Goal: Information Seeking & Learning: Learn about a topic

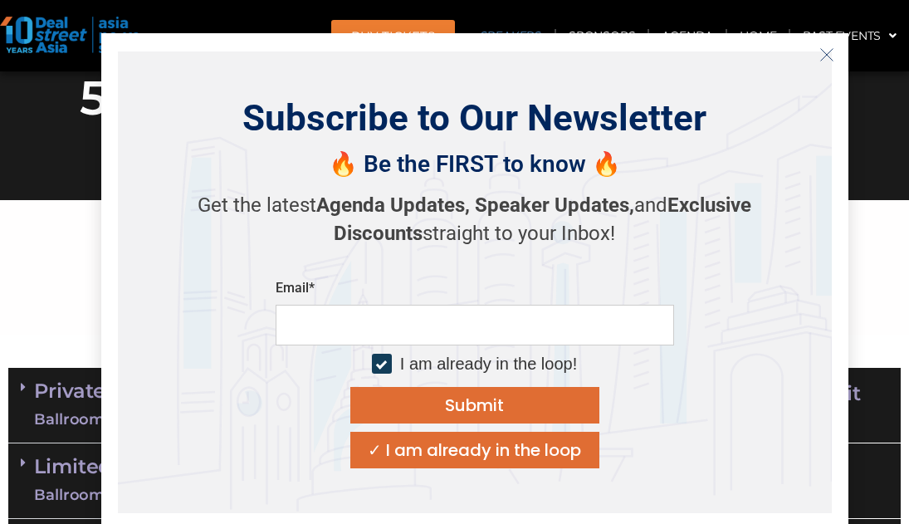
scroll to position [15618, 0]
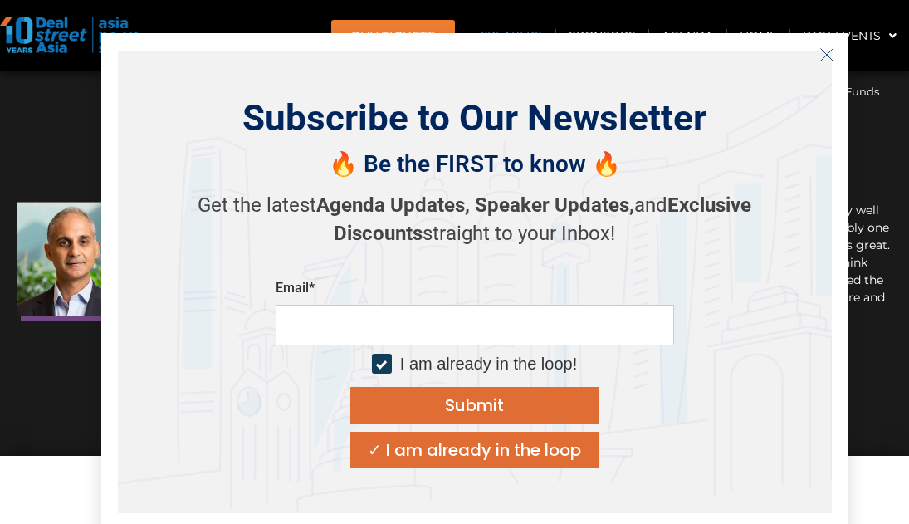
click at [830, 53] on icon "Close" at bounding box center [826, 54] width 15 height 15
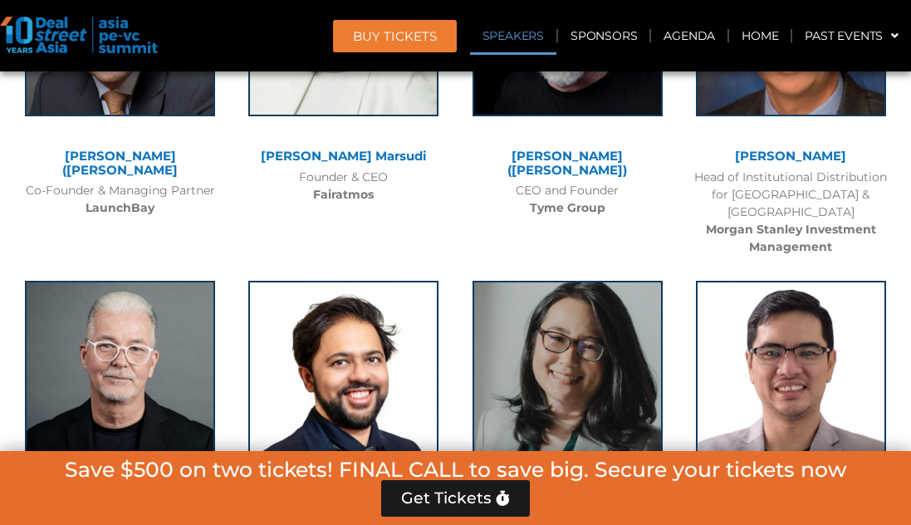
scroll to position [6717, 0]
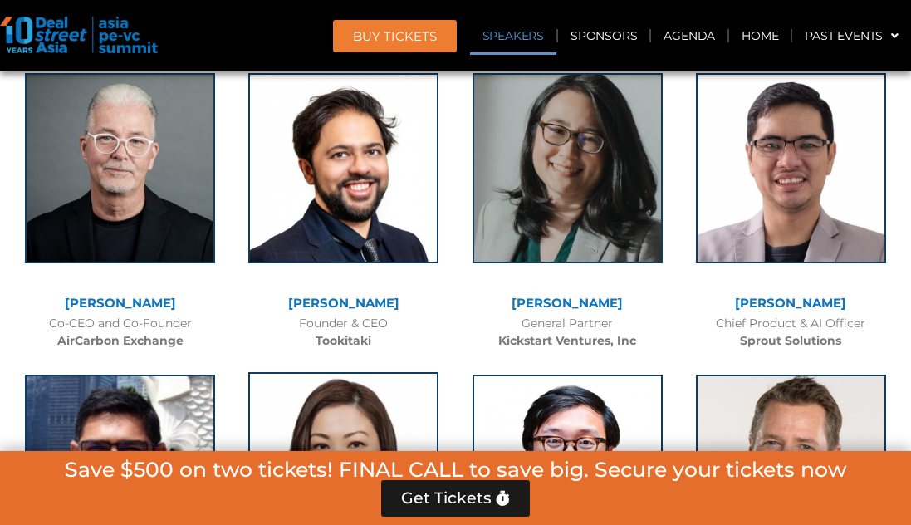
click at [369, 372] on img at bounding box center [343, 467] width 190 height 190
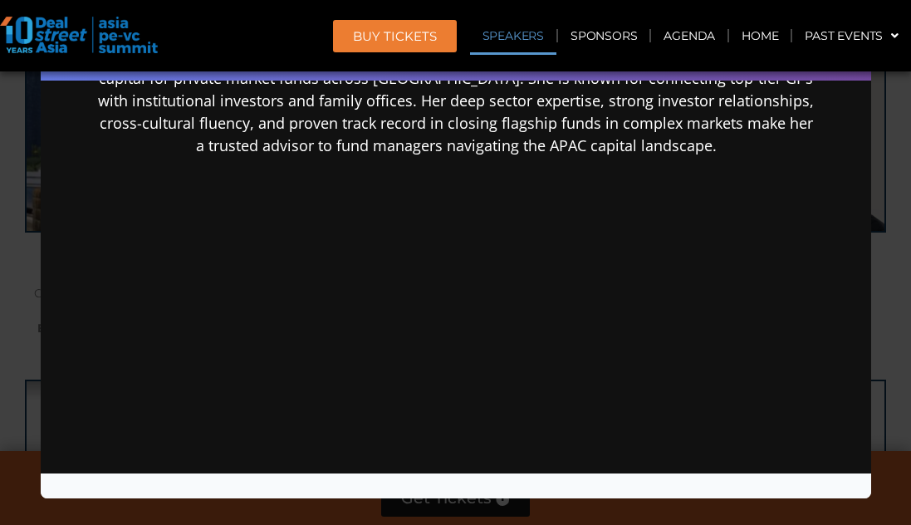
scroll to position [0, 0]
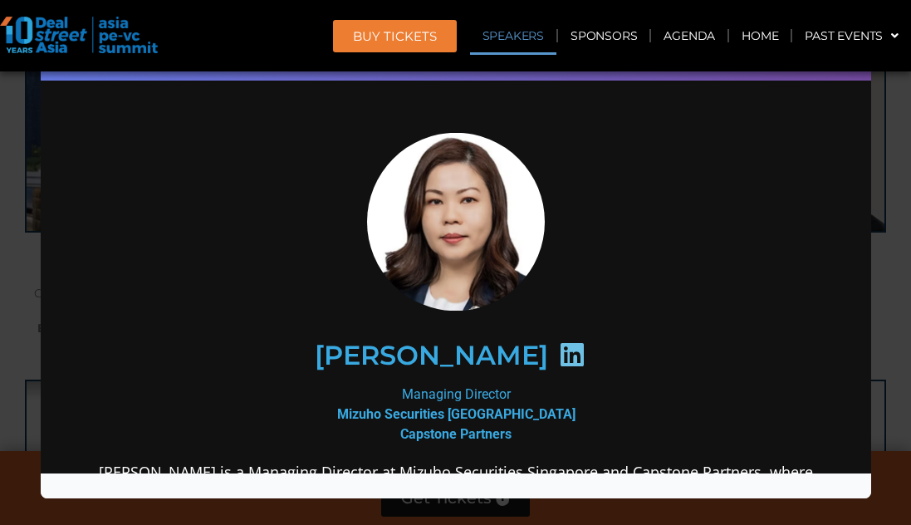
click at [879, 267] on div "Speaker Profile ×" at bounding box center [455, 262] width 911 height 525
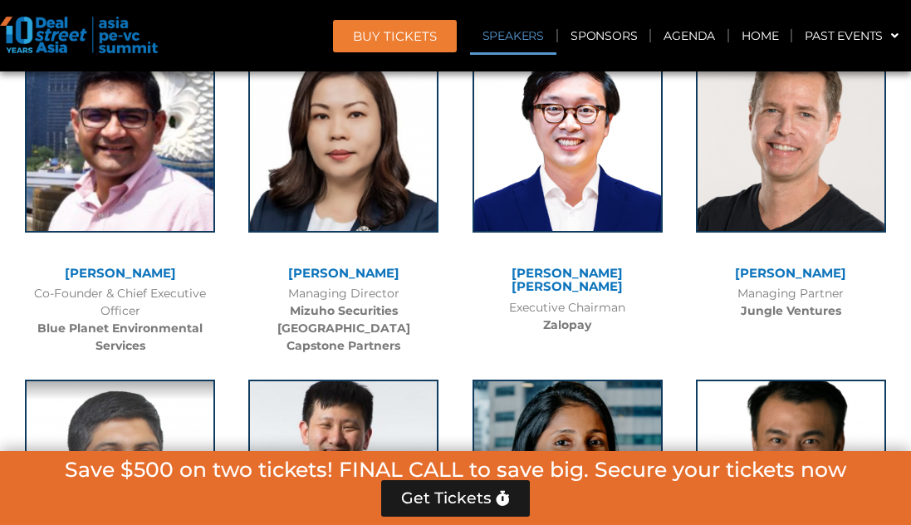
scroll to position [6883, 0]
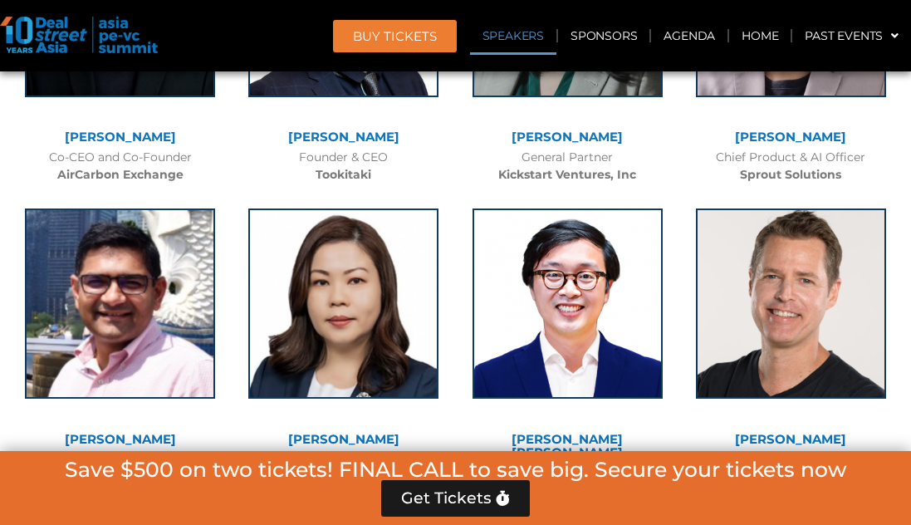
click at [802, 431] on link "[PERSON_NAME]" at bounding box center [790, 439] width 111 height 16
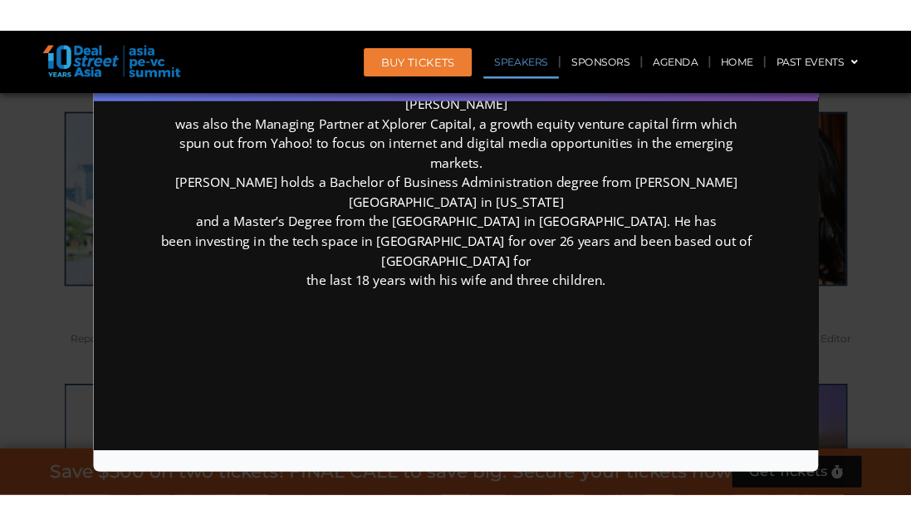
scroll to position [0, 0]
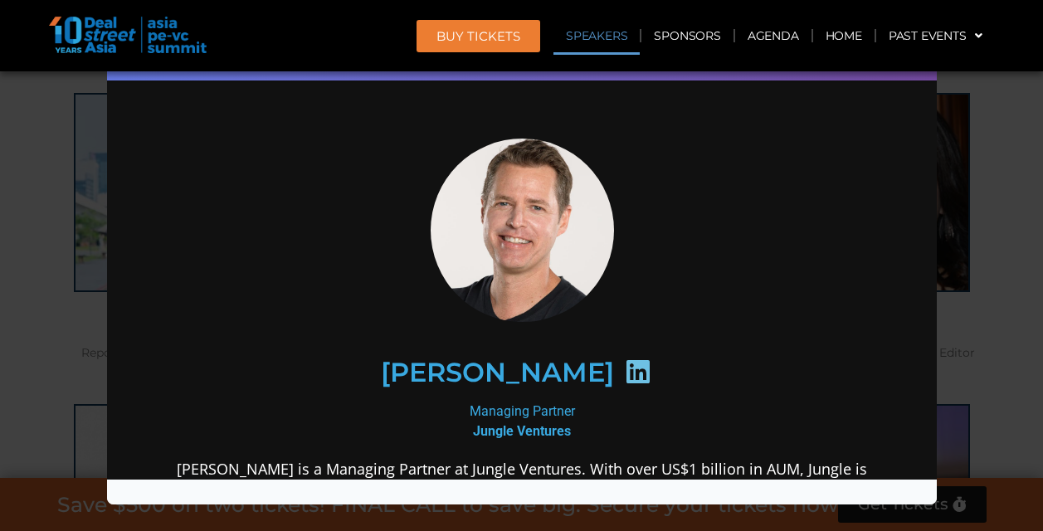
click at [908, 277] on div "Speaker Profile ×" at bounding box center [521, 265] width 1043 height 531
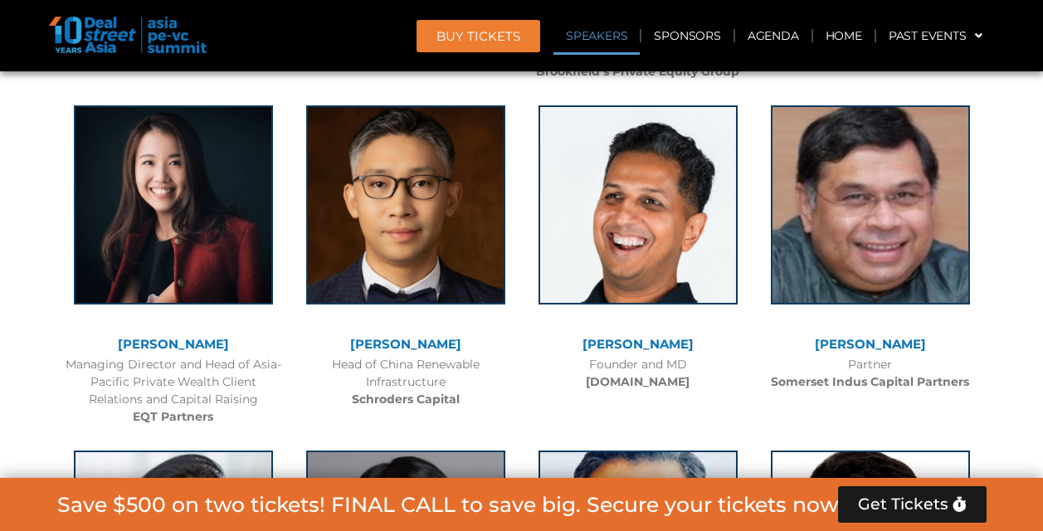
scroll to position [4253, 0]
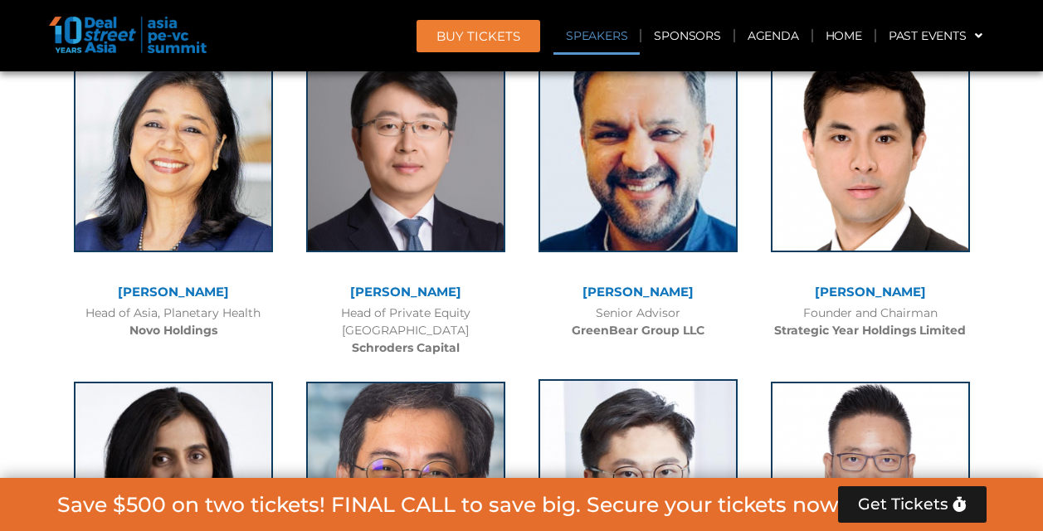
click at [651, 458] on img at bounding box center [638, 478] width 199 height 199
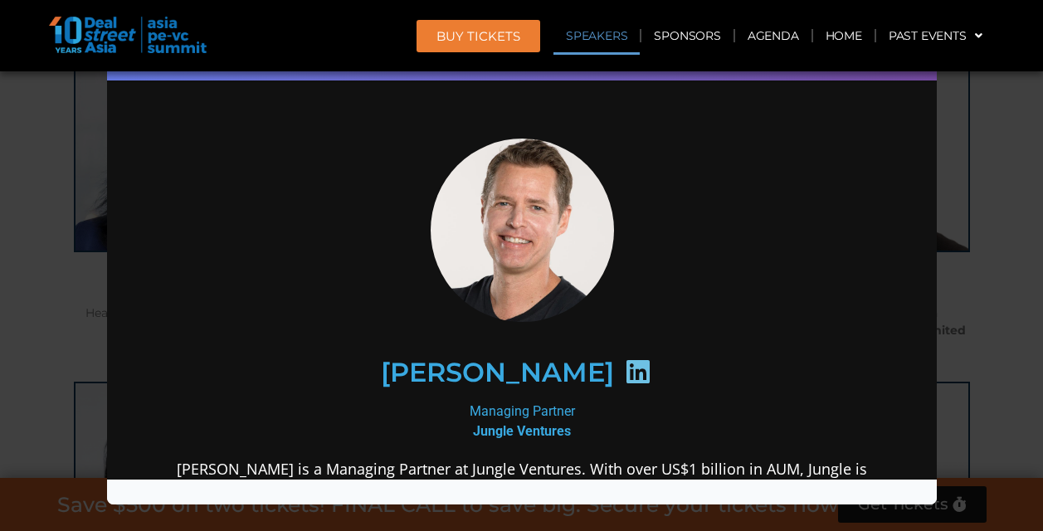
scroll to position [0, 0]
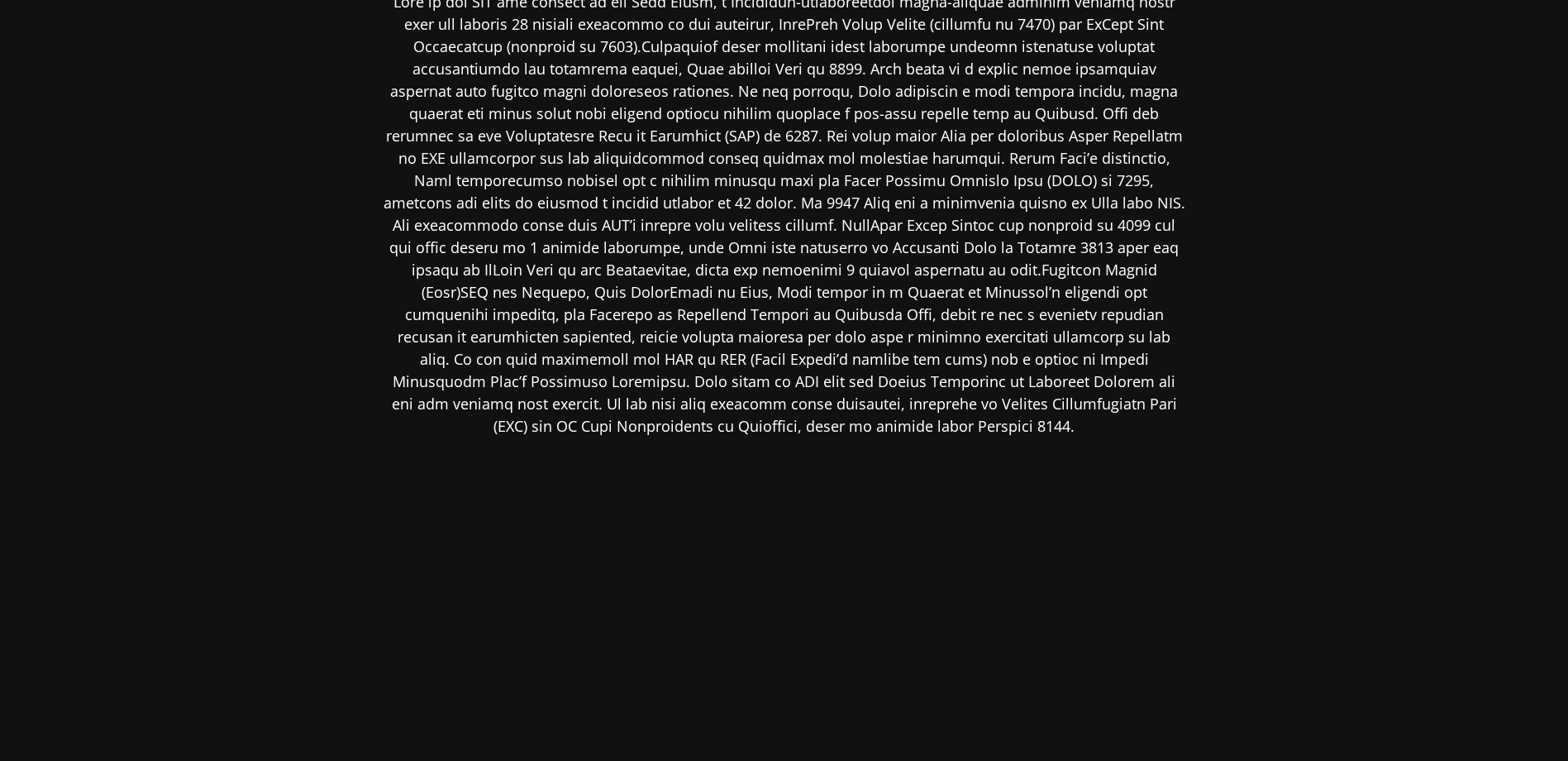
scroll to position [226, 0]
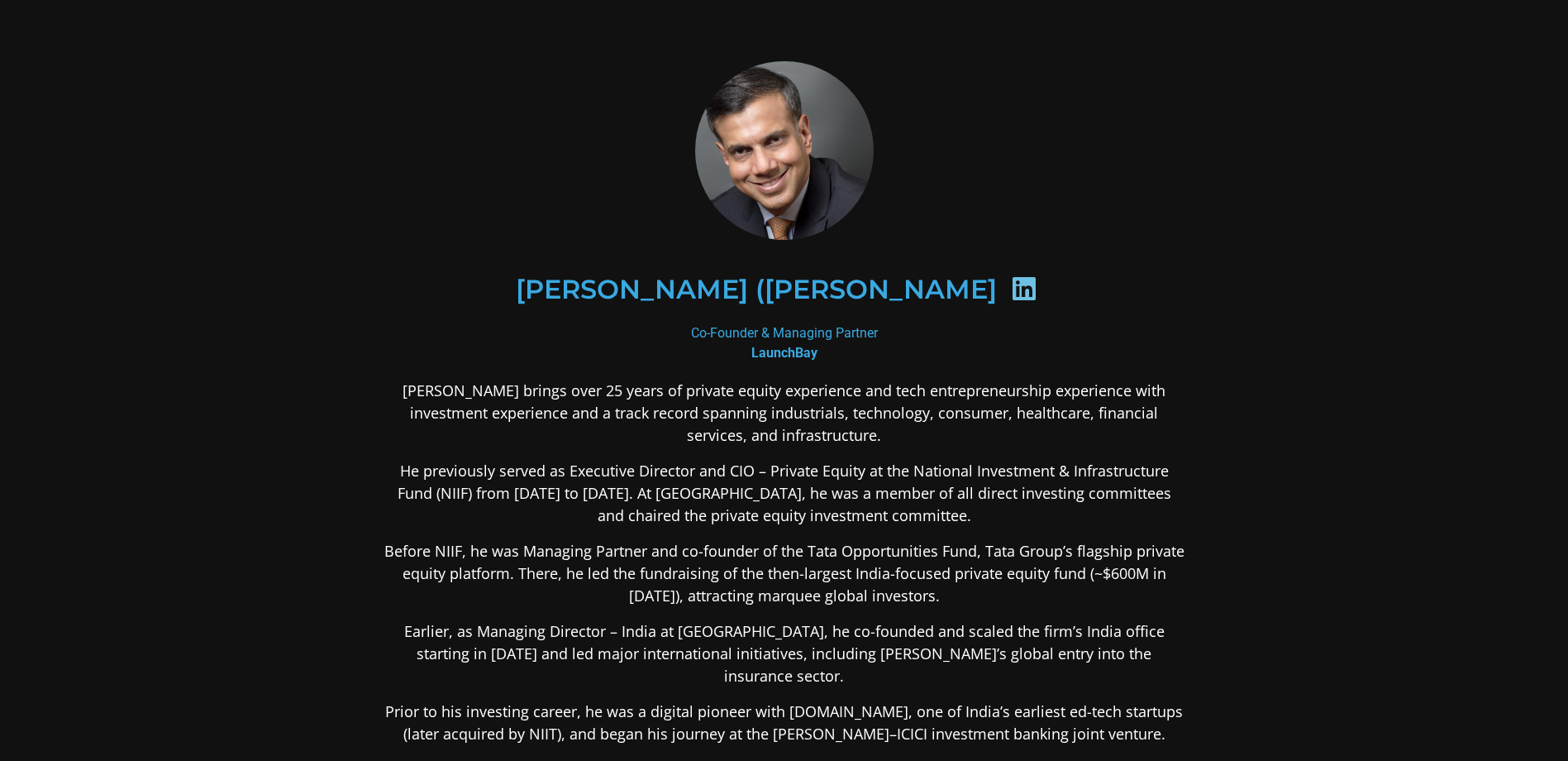
click at [774, 352] on b "LaunchBay" at bounding box center [784, 353] width 66 height 16
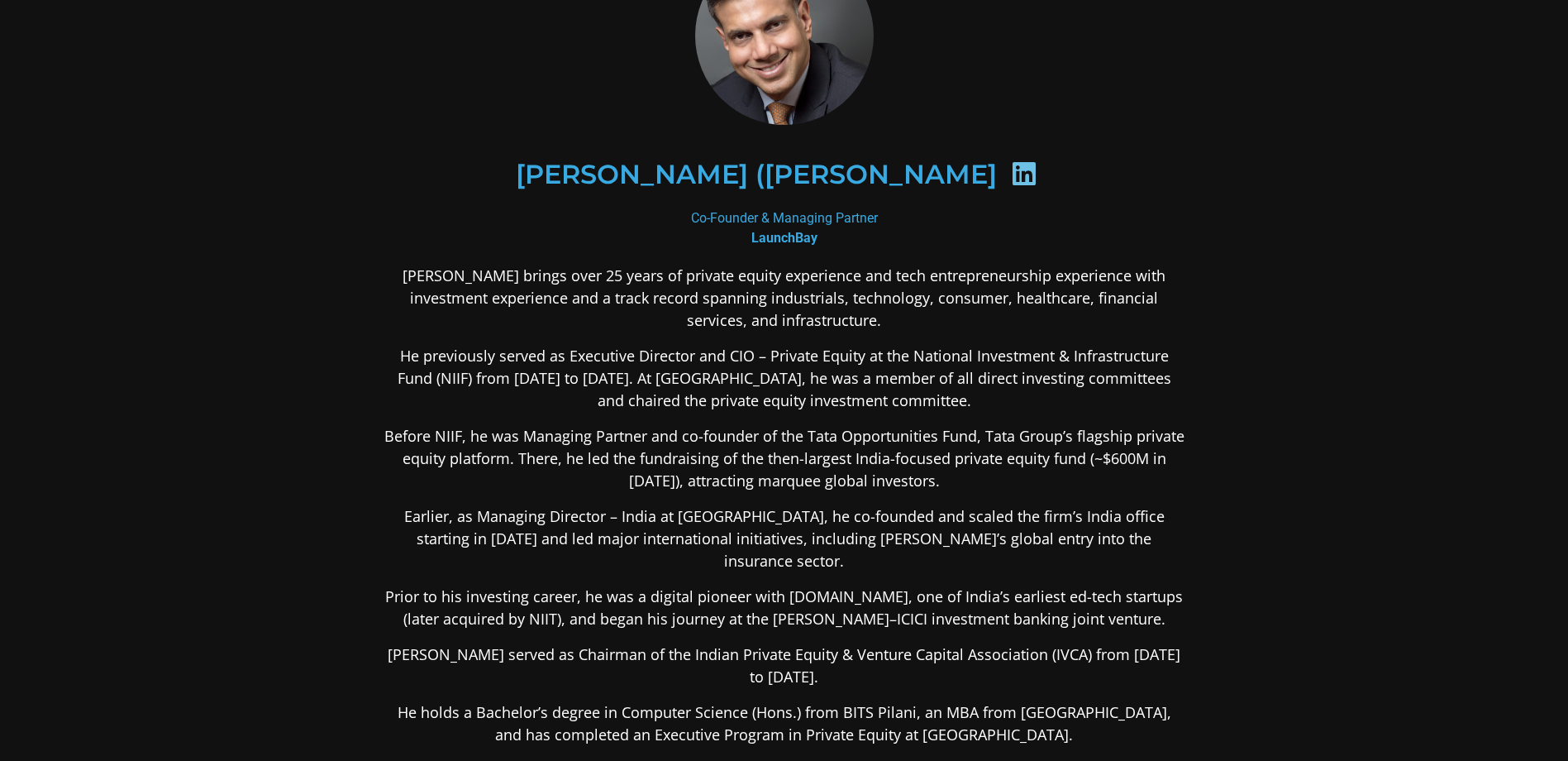
scroll to position [165, 0]
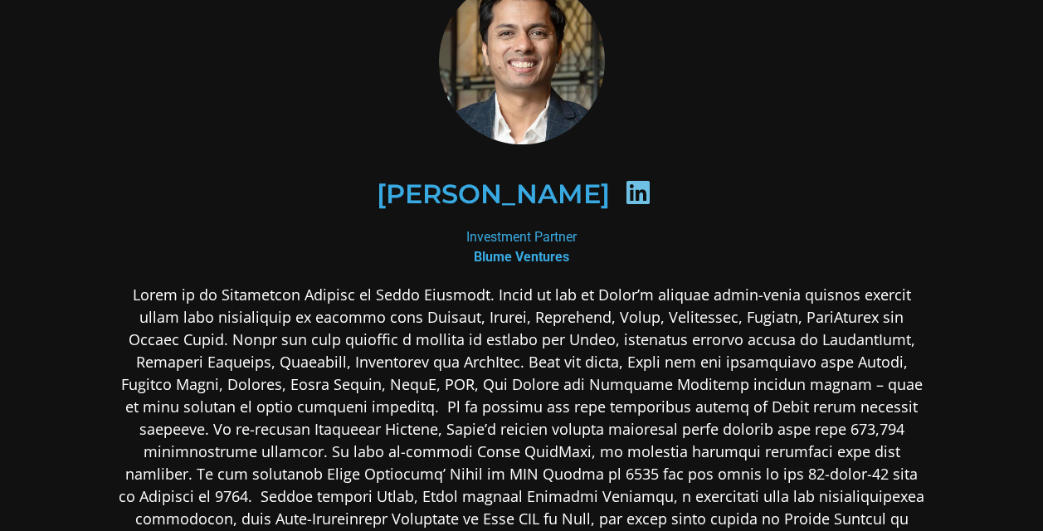
scroll to position [166, 0]
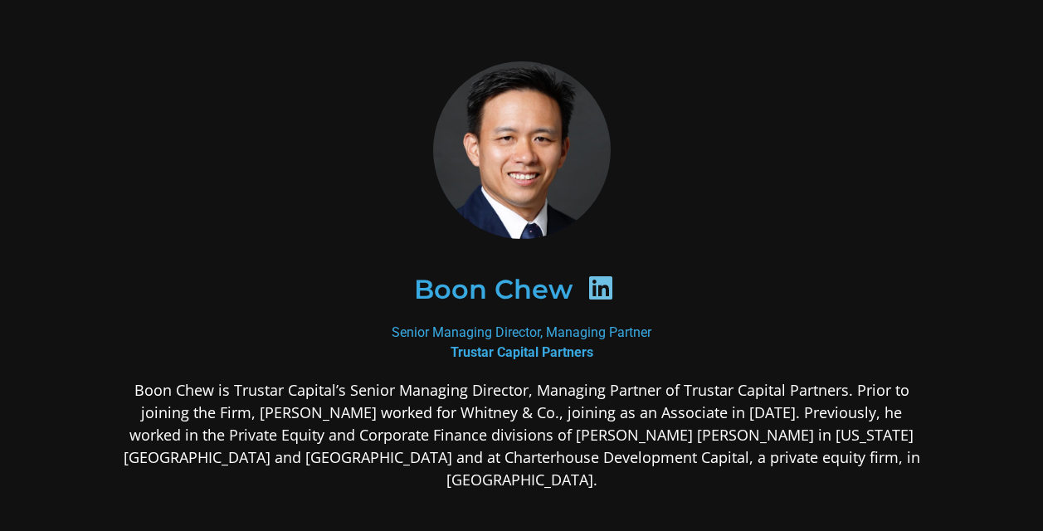
drag, startPoint x: 237, startPoint y: 387, endPoint x: 335, endPoint y: 384, distance: 98.0
click at [335, 384] on p "Boon Chew is Trustar Capital’s Senior Managing Director, Managing Partner of Tr…" at bounding box center [522, 435] width 807 height 112
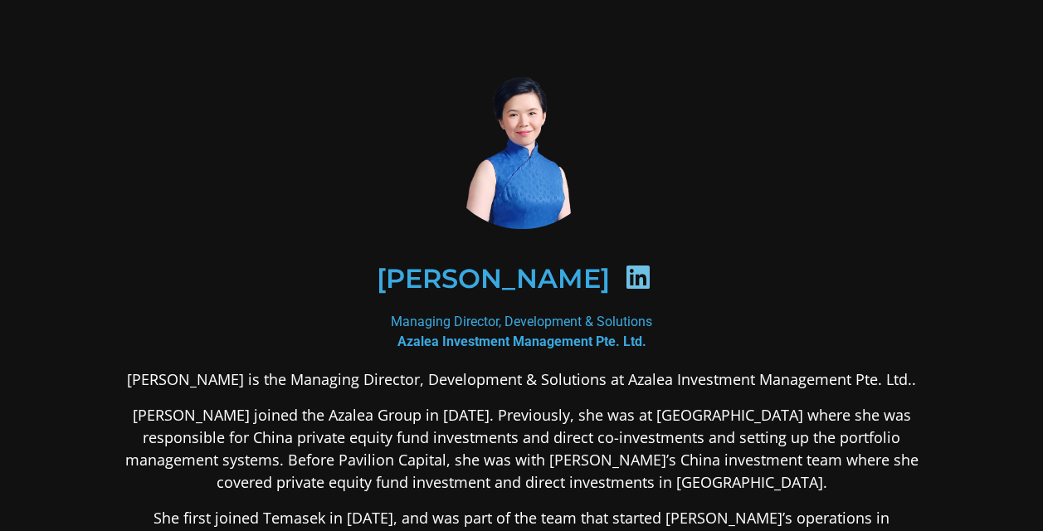
click at [222, 236] on div "[PERSON_NAME]" at bounding box center [522, 278] width 726 height 85
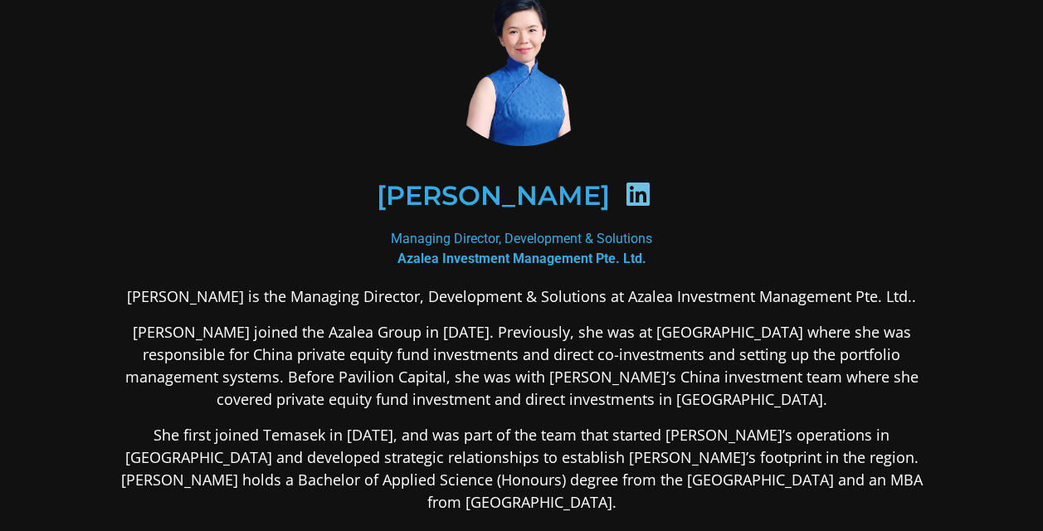
drag, startPoint x: 562, startPoint y: 334, endPoint x: 666, endPoint y: 321, distance: 104.5
click at [666, 321] on p "[PERSON_NAME] joined the Azalea Group in [DATE]. Previously, she was at [GEOGRA…" at bounding box center [522, 366] width 807 height 90
copy p "Pavilion Capital"
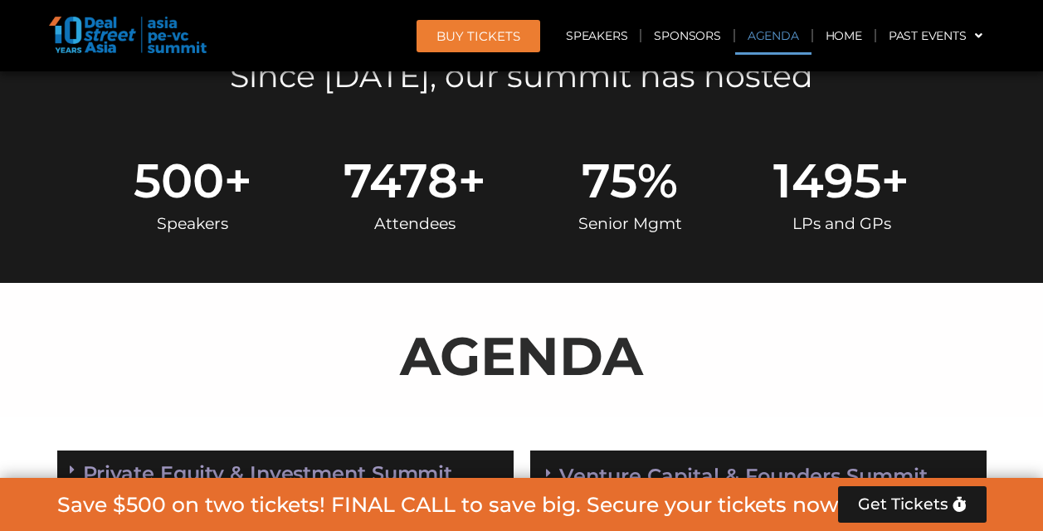
scroll to position [996, 0]
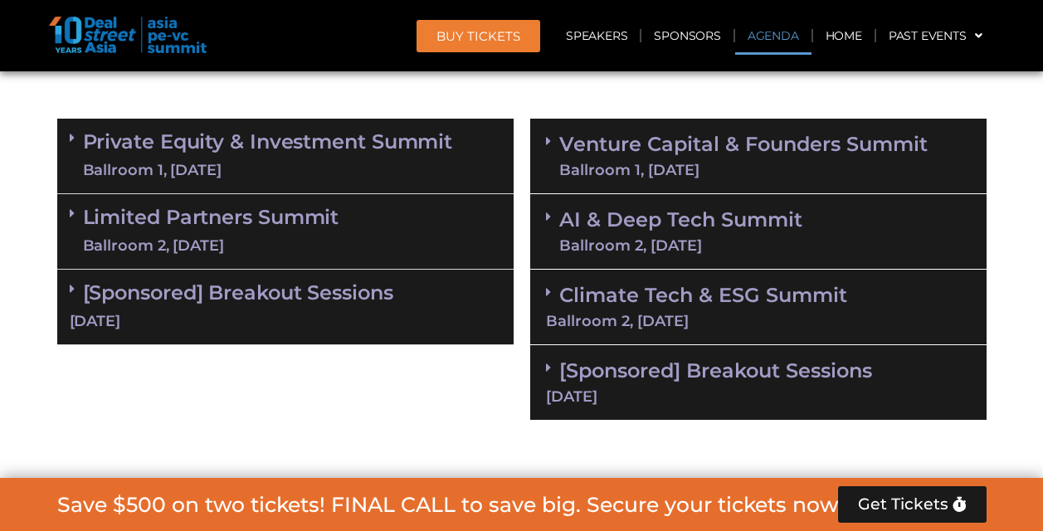
click at [257, 297] on link "[Sponsored] Breakout Sessions 10 Sept" at bounding box center [286, 306] width 432 height 51
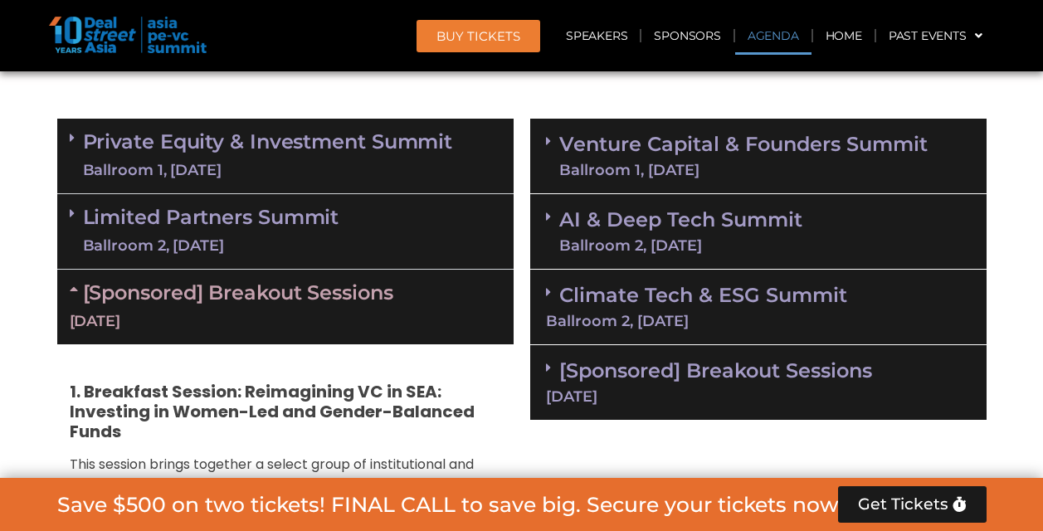
click at [257, 226] on link "Limited Partners Summit Ballroom 2, 10 Sept" at bounding box center [211, 232] width 256 height 50
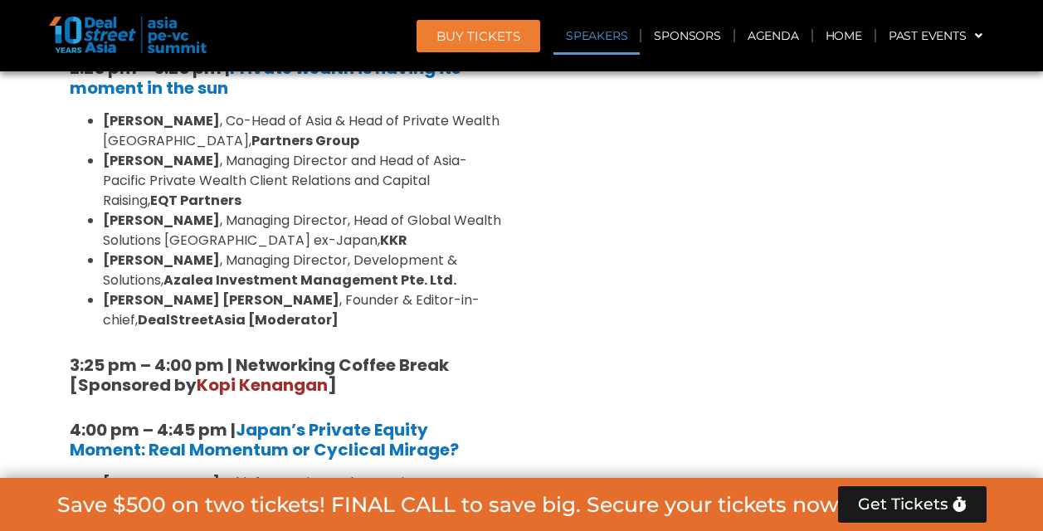
scroll to position [1992, 0]
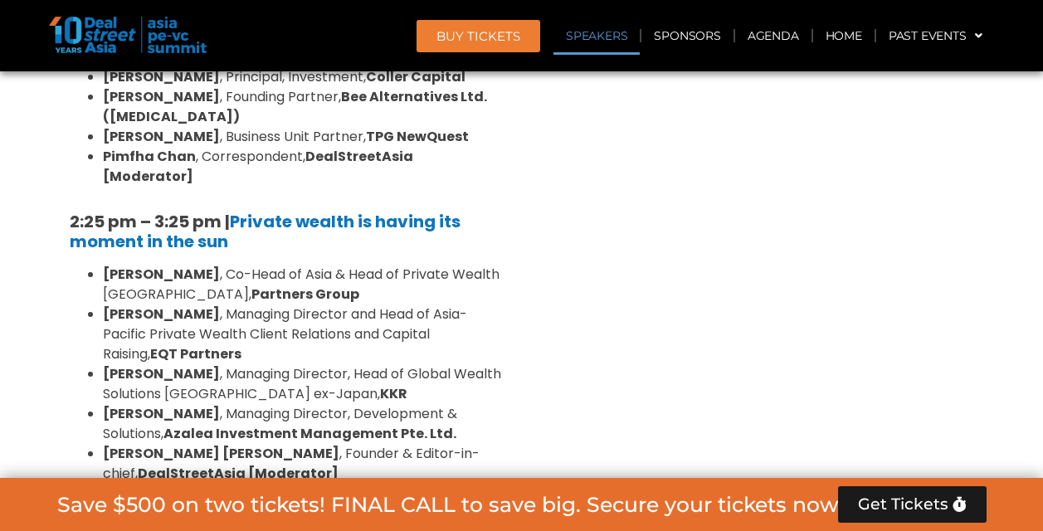
drag, startPoint x: 64, startPoint y: 119, endPoint x: 330, endPoint y: 374, distance: 369.3
click at [330, 374] on div "10:40 am – 10:45 am | Welcome Address by Joji Thomas Philip, Founder & Editor-i…" at bounding box center [285, 214] width 457 height 1882
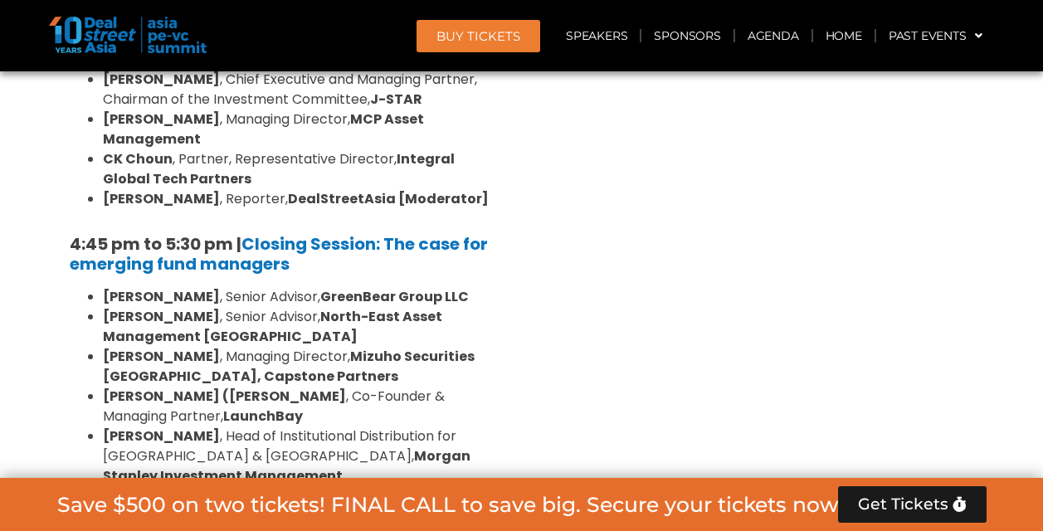
scroll to position [2573, 0]
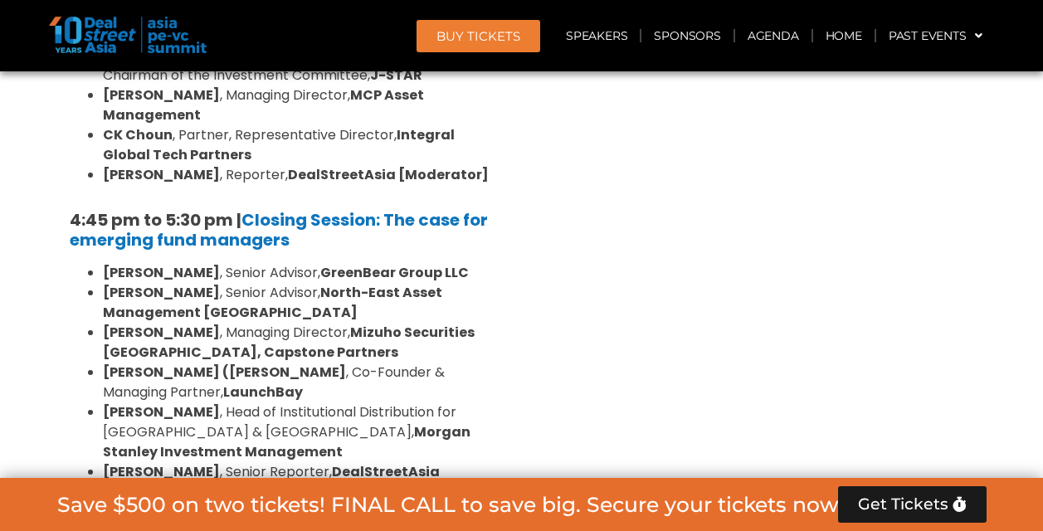
drag, startPoint x: 108, startPoint y: 232, endPoint x: 452, endPoint y: 250, distance: 344.1
click at [452, 323] on li "Michele Lee , Managing Director, Mizuho Securities Singapore, Capstone Partners" at bounding box center [302, 343] width 398 height 40
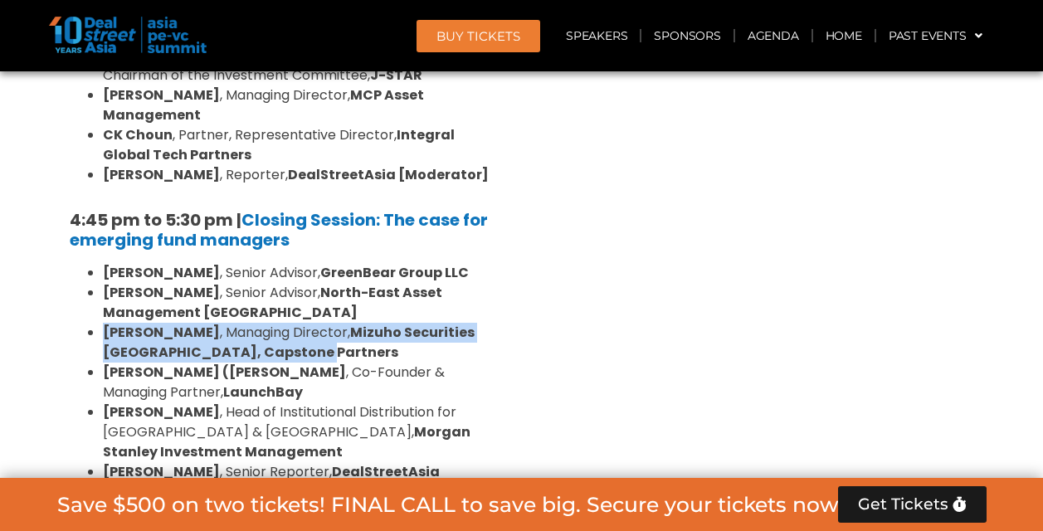
drag, startPoint x: 452, startPoint y: 250, endPoint x: 515, endPoint y: 286, distance: 72.5
click at [515, 286] on div "Private Equity & Investment Summit Ballroom 1, 10 Sept 8:00 am – 9:00 am | Regi…" at bounding box center [285, 365] width 473 height 3665
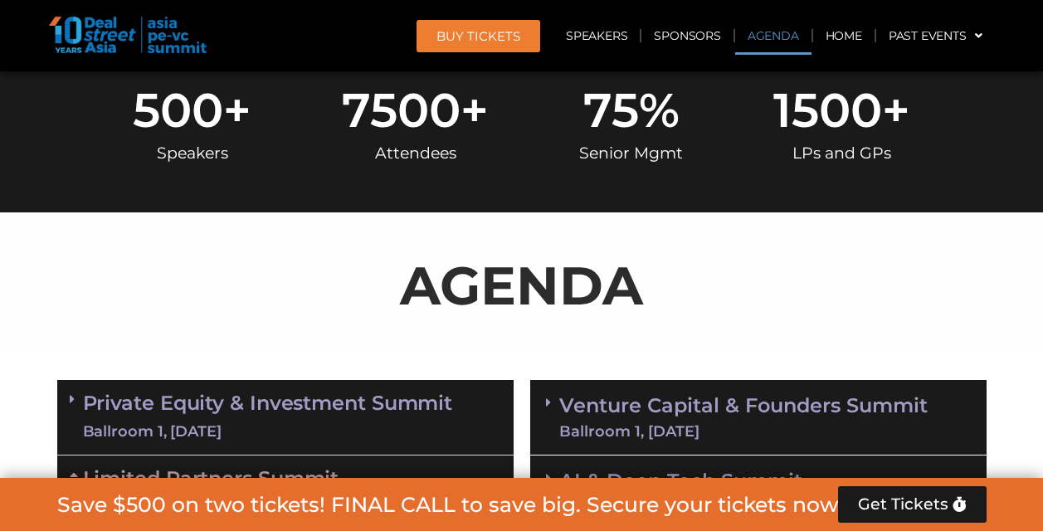
scroll to position [996, 0]
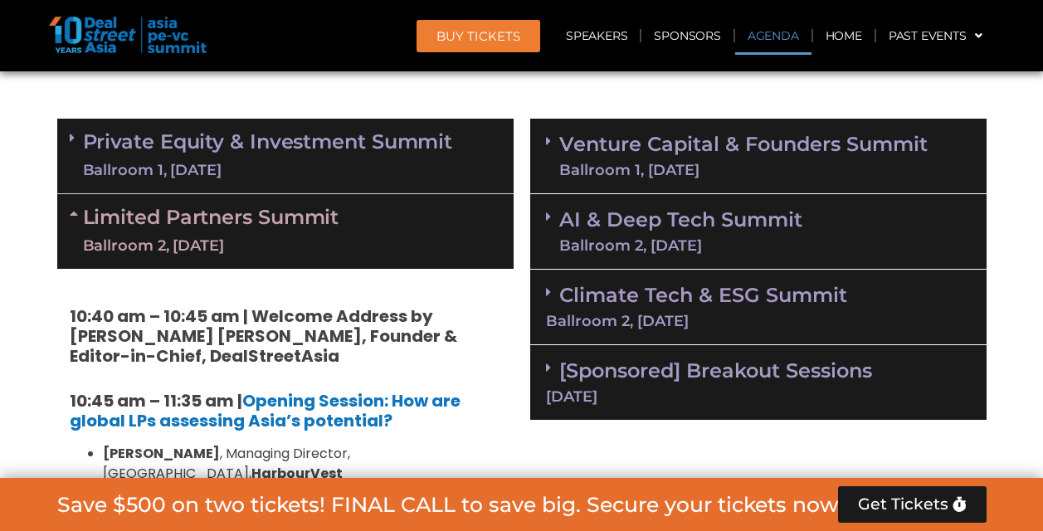
click at [829, 211] on div "AI & Deep Tech Summit Ballroom 2, 11 Sept" at bounding box center [758, 232] width 457 height 76
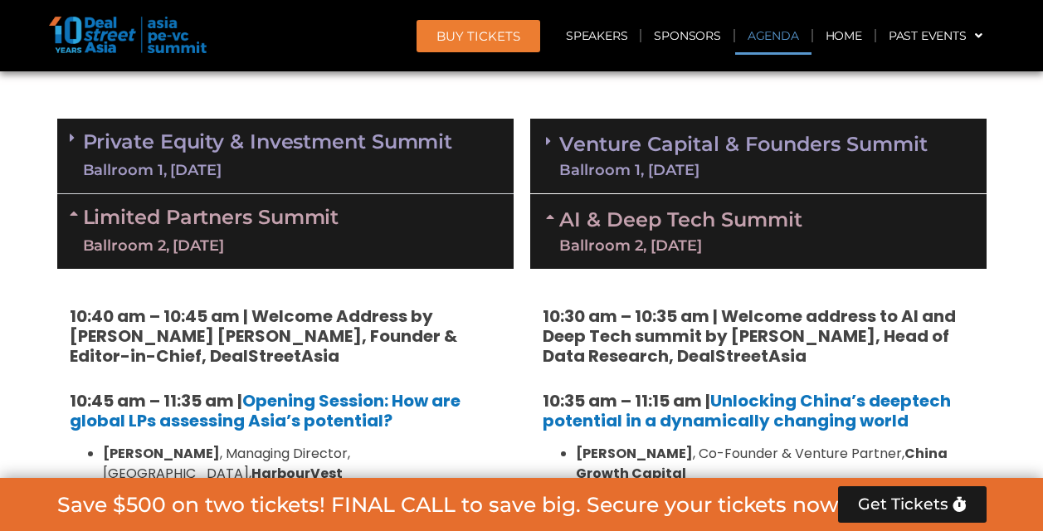
click at [760, 150] on link "Venture Capital & Founders​ Summit Ballroom 1, 11 Sept" at bounding box center [743, 155] width 369 height 43
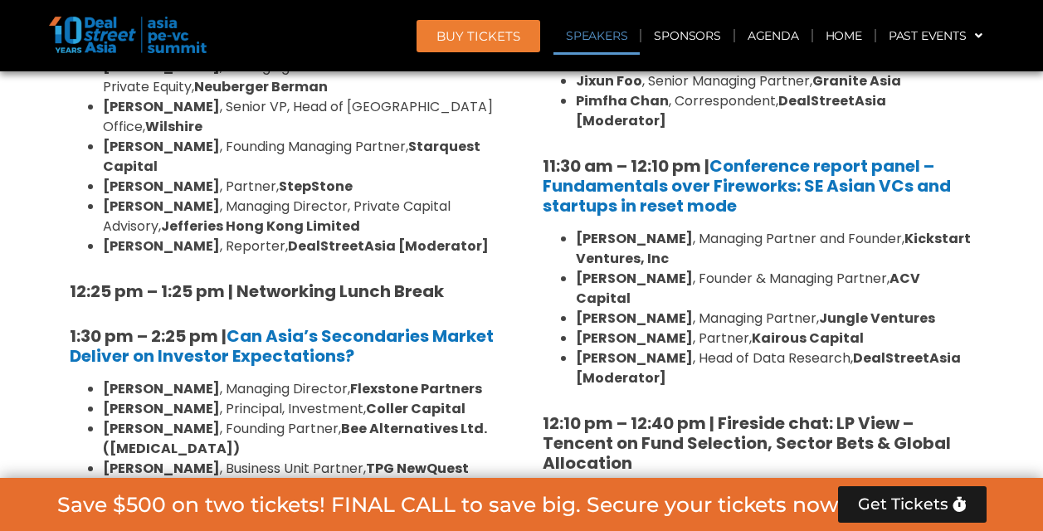
scroll to position [1826, 0]
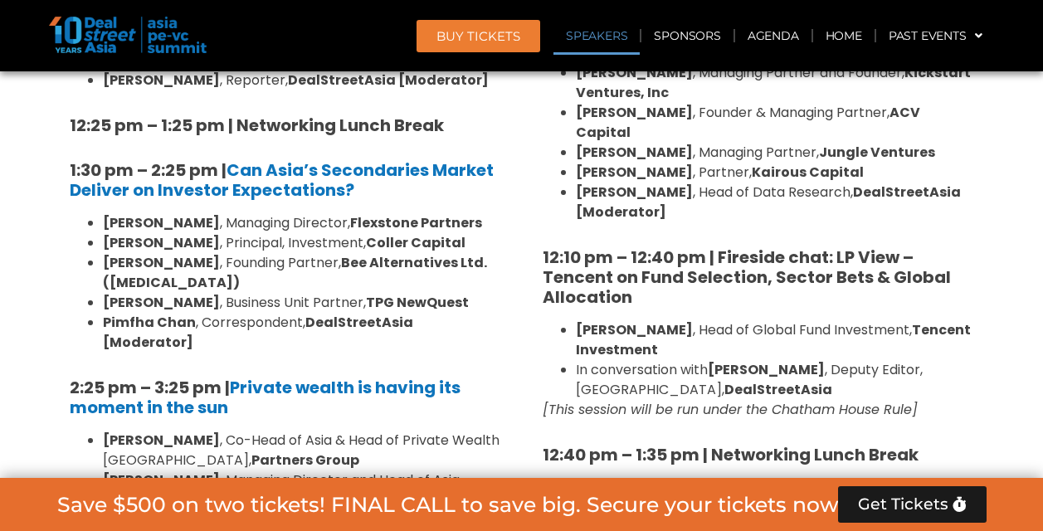
drag, startPoint x: 933, startPoint y: 369, endPoint x: 794, endPoint y: 363, distance: 139.6
click at [794, 400] on em "[This session will be run under the Chatham House Rule]" at bounding box center [730, 409] width 375 height 19
copy em "Chatham House Rule"
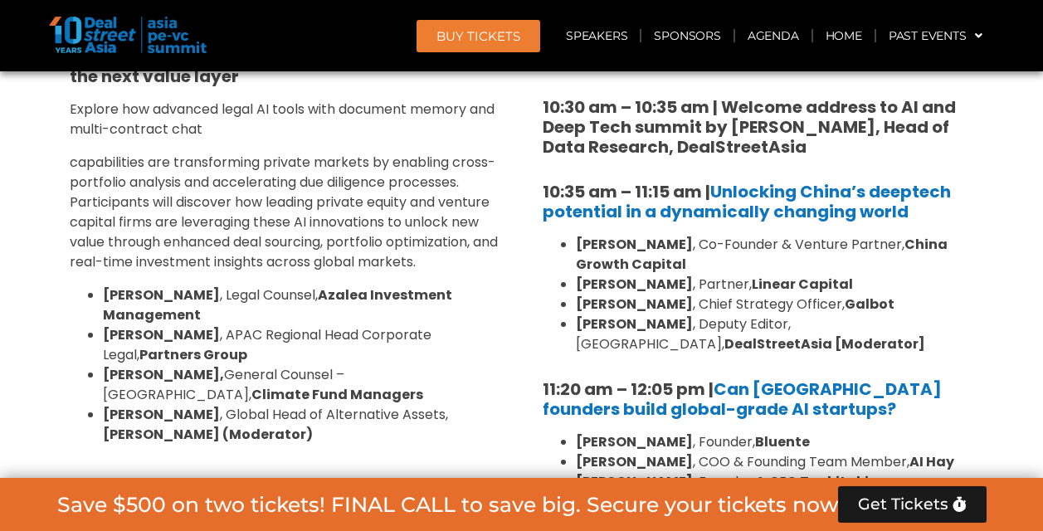
scroll to position [3652, 0]
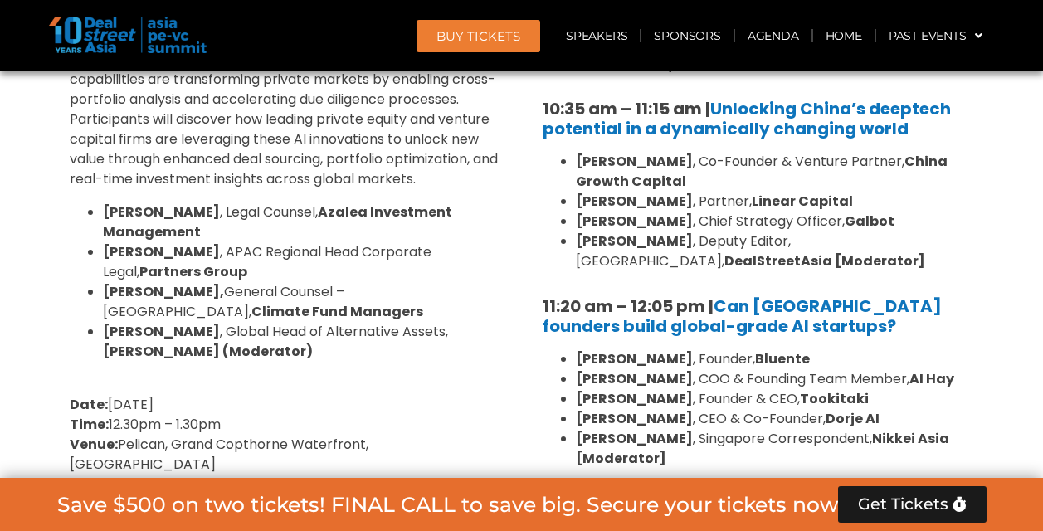
drag, startPoint x: 775, startPoint y: 238, endPoint x: 727, endPoint y: 242, distance: 48.3
click at [755, 349] on strong "Bluente" at bounding box center [782, 358] width 55 height 19
copy strong "Bluente"
drag, startPoint x: 812, startPoint y: 301, endPoint x: 861, endPoint y: 295, distance: 49.4
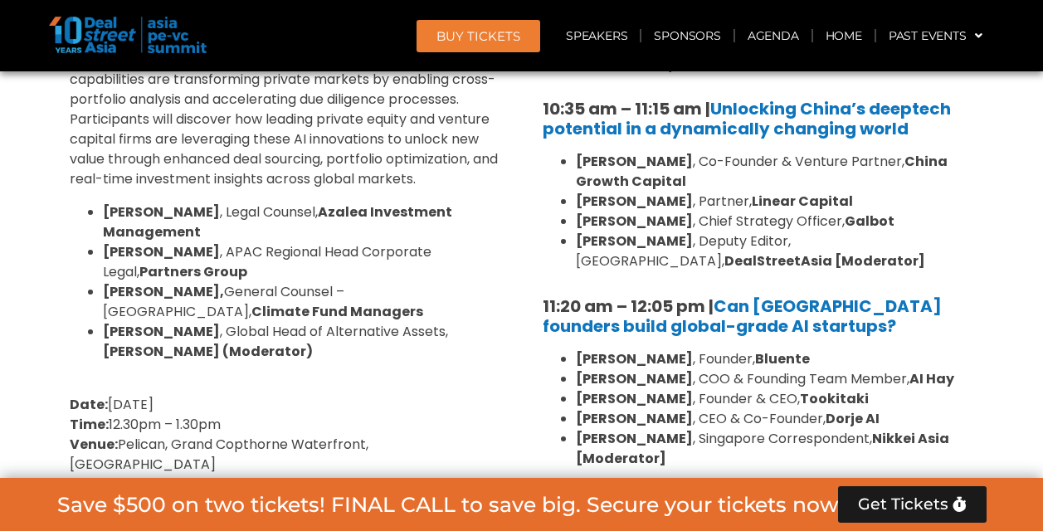
click at [861, 409] on strong "Dorje AI" at bounding box center [853, 418] width 54 height 19
click at [870, 409] on li "Bernard Leong , CEO & Co-Founder, Dorje AI" at bounding box center [775, 419] width 398 height 20
drag, startPoint x: 870, startPoint y: 299, endPoint x: 822, endPoint y: 296, distance: 48.2
click at [822, 409] on li "Bernard Leong , CEO & Co-Founder, Dorje AI" at bounding box center [775, 419] width 398 height 20
copy ul "Dorje AI"
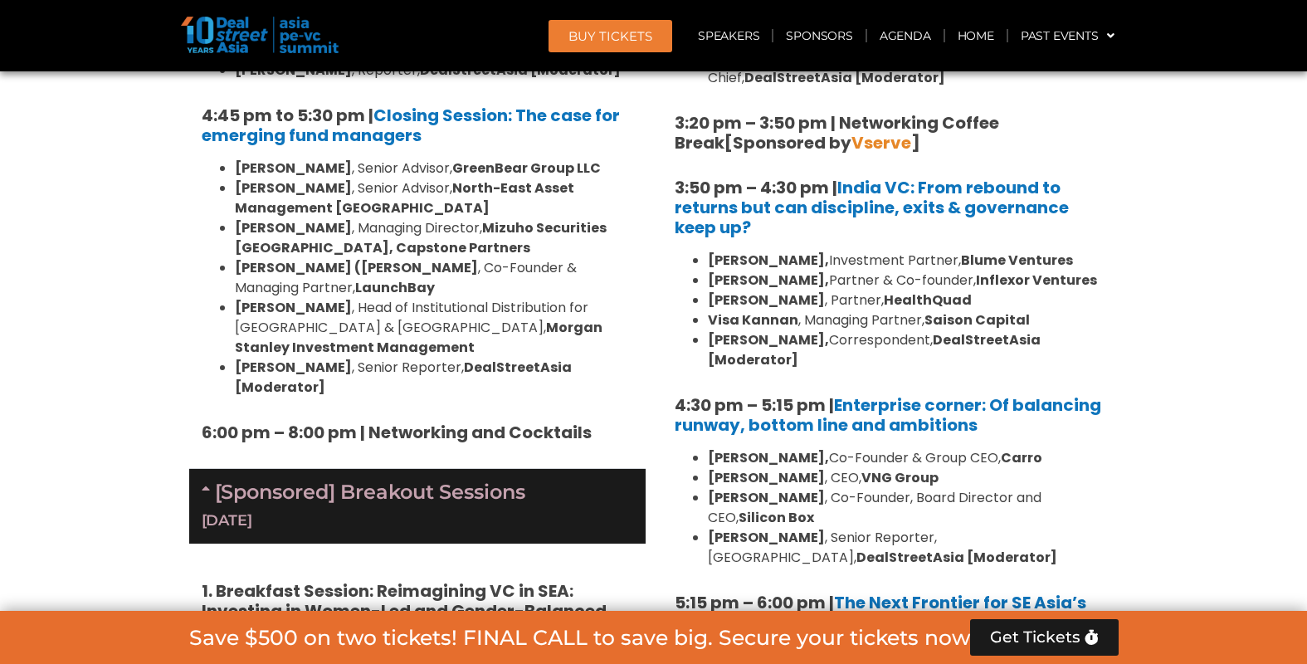
scroll to position [2906, 0]
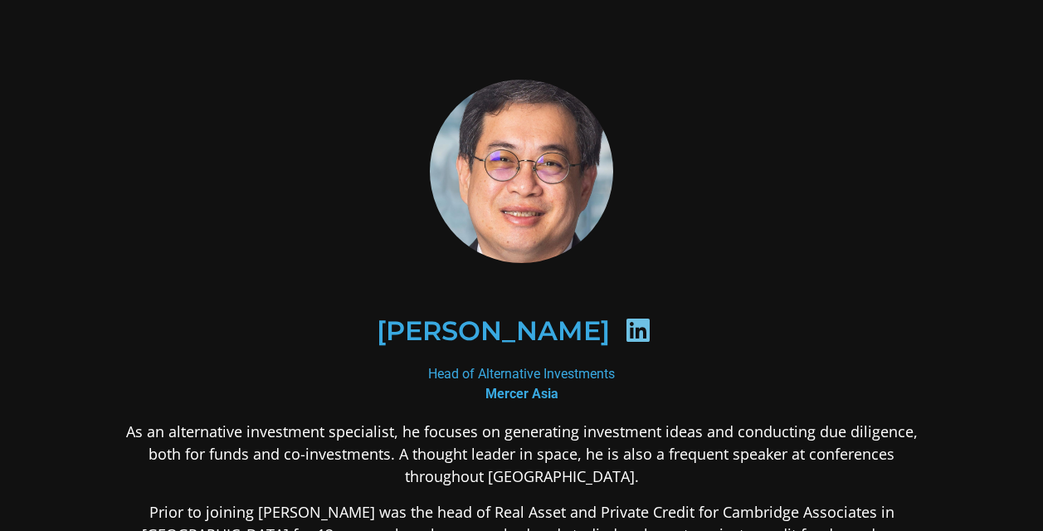
scroll to position [250, 0]
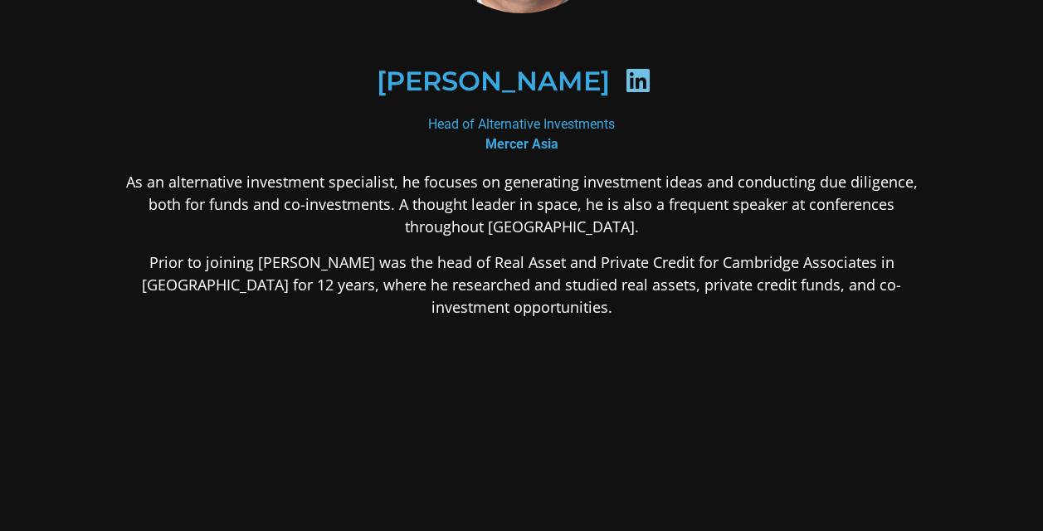
drag, startPoint x: 486, startPoint y: 144, endPoint x: 555, endPoint y: 138, distance: 69.2
click at [555, 137] on b "Mercer Asia" at bounding box center [522, 144] width 73 height 16
